Goal: Task Accomplishment & Management: Manage account settings

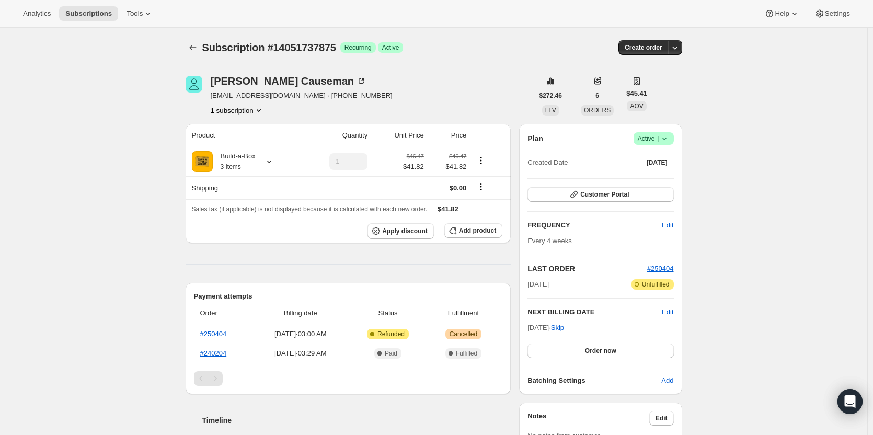
click at [656, 136] on span "Active |" at bounding box center [654, 138] width 32 height 10
click at [648, 180] on span "Cancel subscription" at bounding box center [656, 177] width 59 height 8
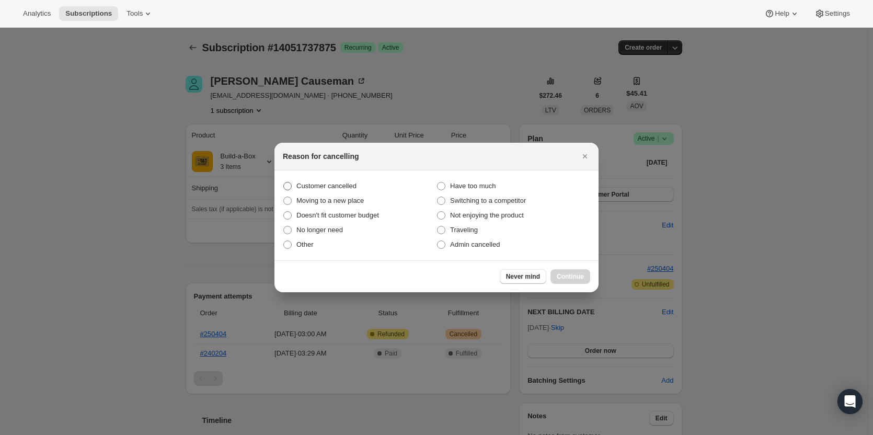
click at [338, 186] on span "Customer cancelled" at bounding box center [326, 186] width 60 height 8
click at [284, 182] on input "Customer cancelled" at bounding box center [283, 182] width 1 height 1
radio input "true"
click at [580, 278] on span "Continue" at bounding box center [570, 276] width 27 height 8
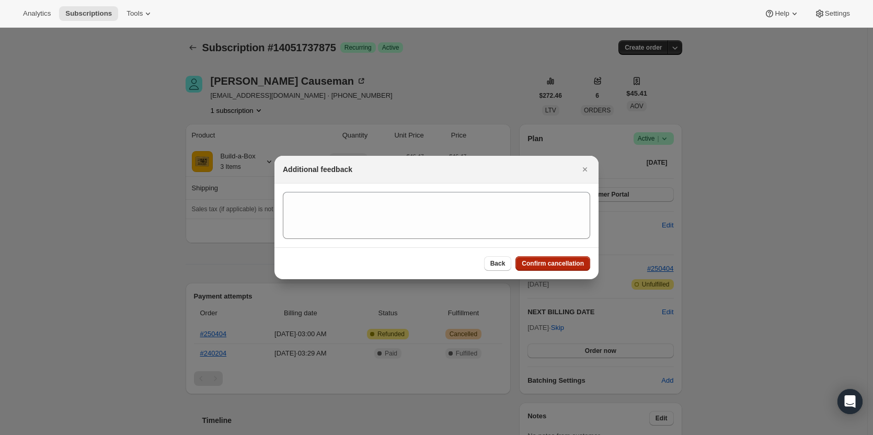
click at [560, 264] on span "Confirm cancellation" at bounding box center [553, 263] width 62 height 8
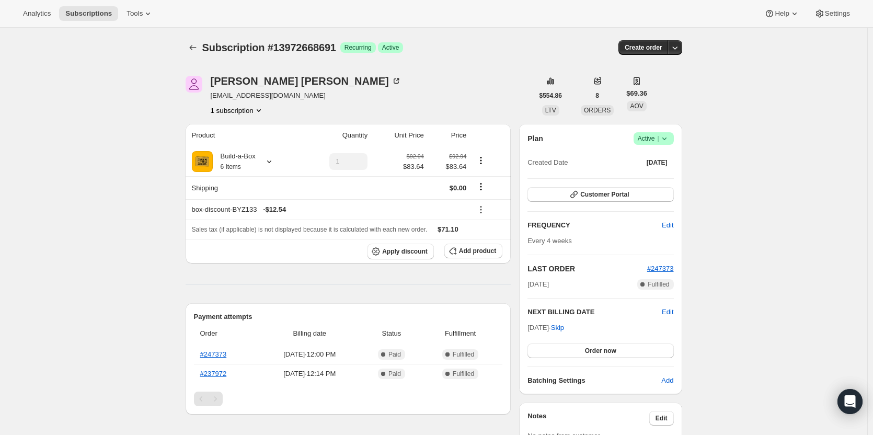
click at [645, 143] on span "Active |" at bounding box center [654, 138] width 32 height 10
